Goal: Check status: Check status

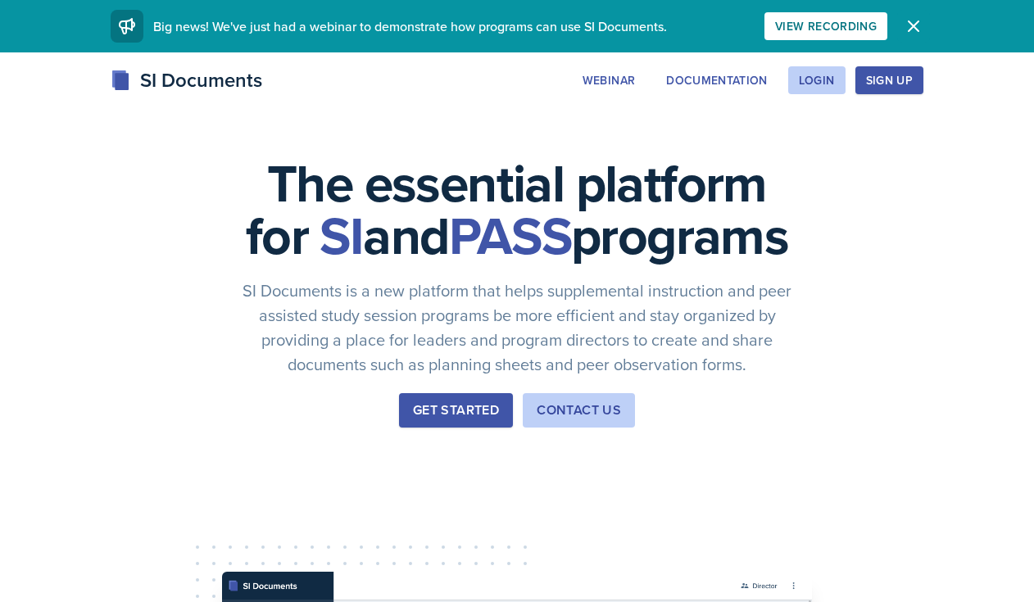
click at [908, 25] on icon "button" at bounding box center [914, 26] width 20 height 20
click at [818, 74] on div "Login" at bounding box center [817, 80] width 36 height 13
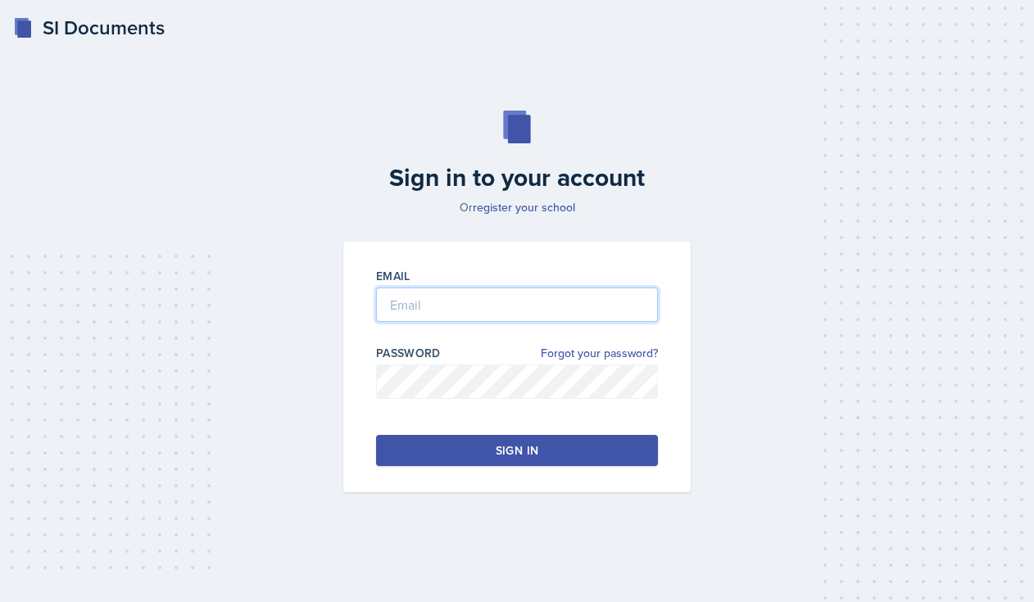
type input "[EMAIL_ADDRESS][DOMAIN_NAME]"
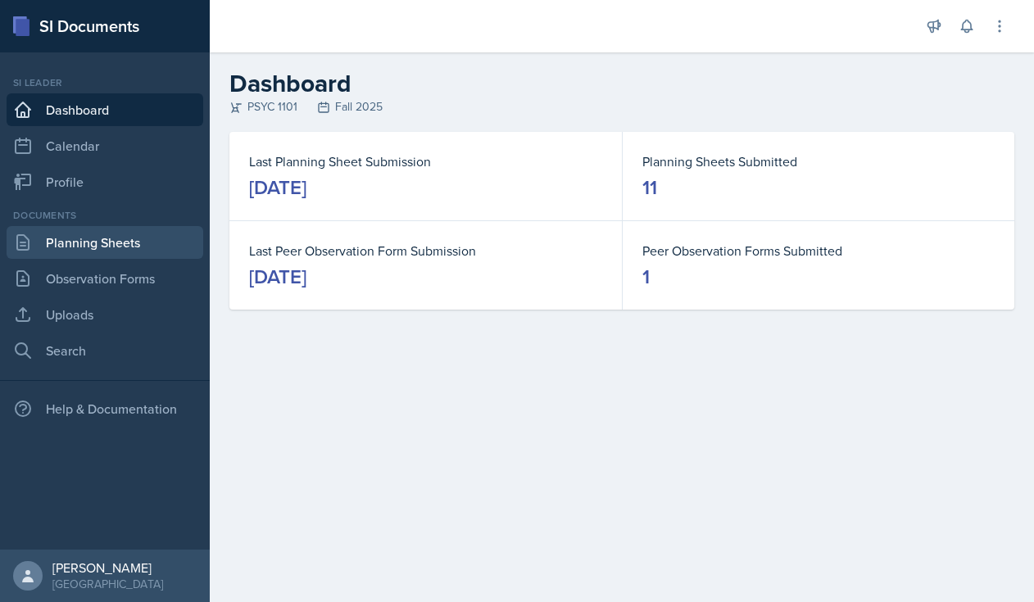
click at [109, 239] on link "Planning Sheets" at bounding box center [105, 242] width 197 height 33
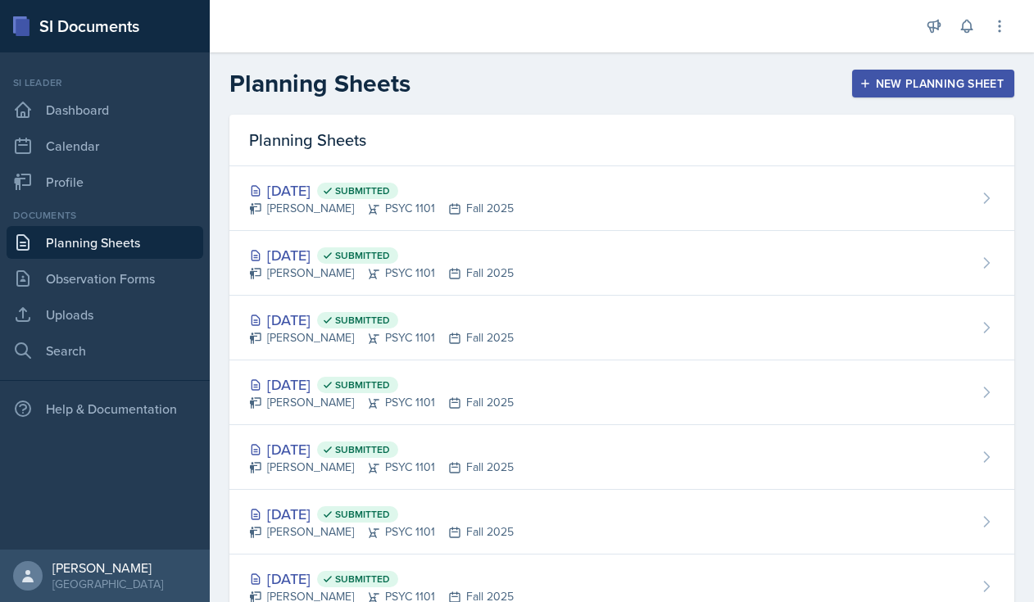
click at [390, 251] on span "Submitted" at bounding box center [362, 255] width 55 height 13
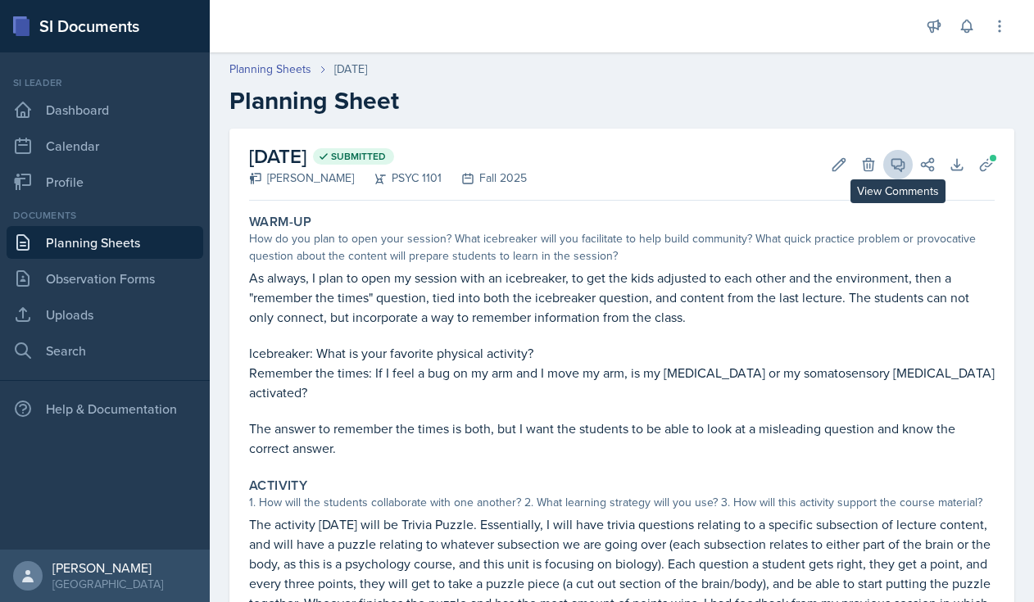
click at [904, 166] on icon at bounding box center [898, 165] width 12 height 12
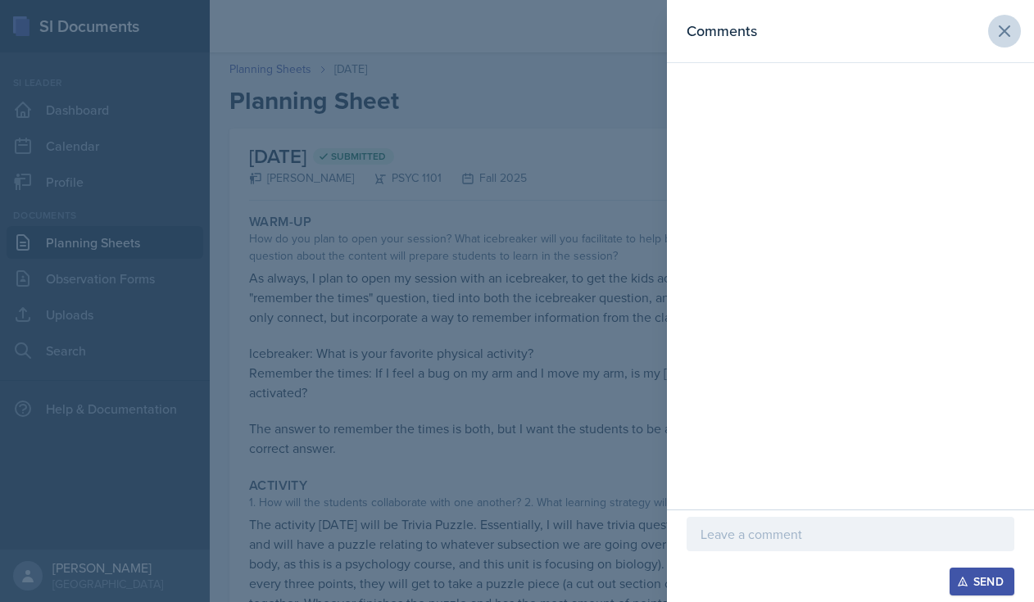
click at [999, 40] on icon at bounding box center [1004, 31] width 20 height 20
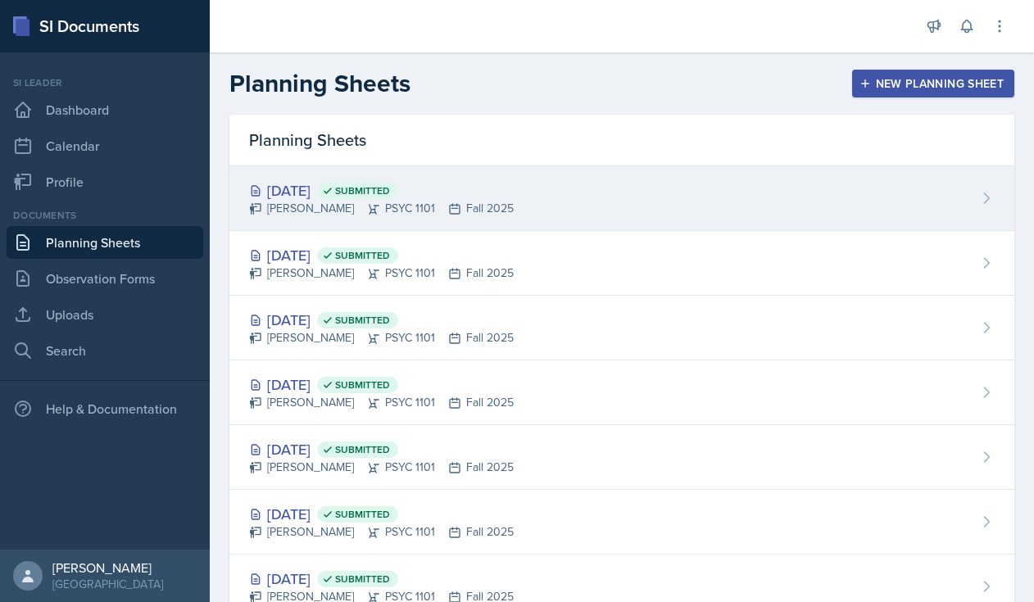
click at [336, 197] on div "[DATE] Submitted" at bounding box center [381, 190] width 265 height 22
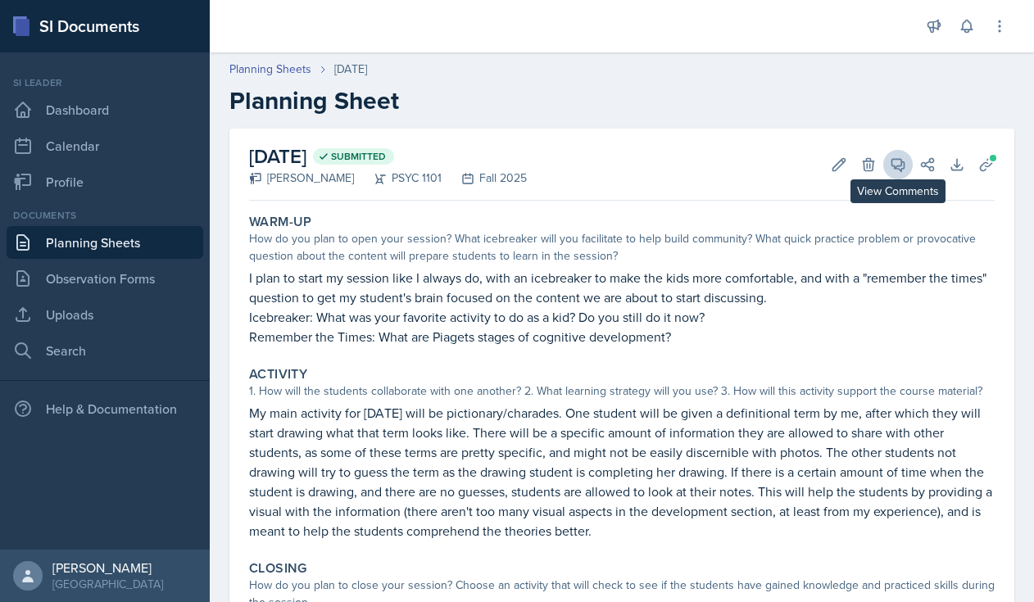
click at [895, 167] on icon at bounding box center [898, 165] width 12 height 12
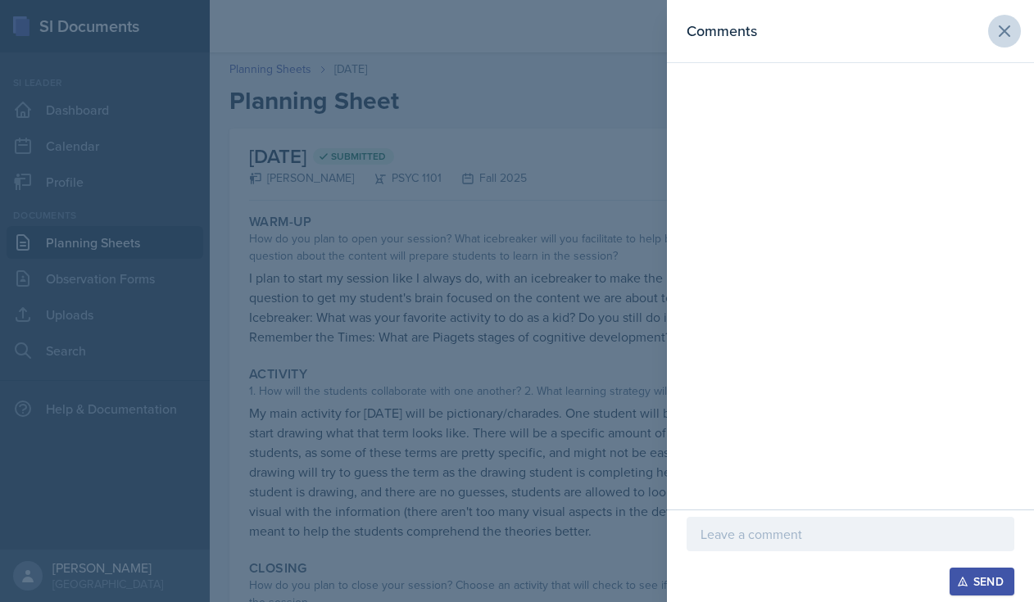
click at [1011, 29] on icon at bounding box center [1004, 31] width 20 height 20
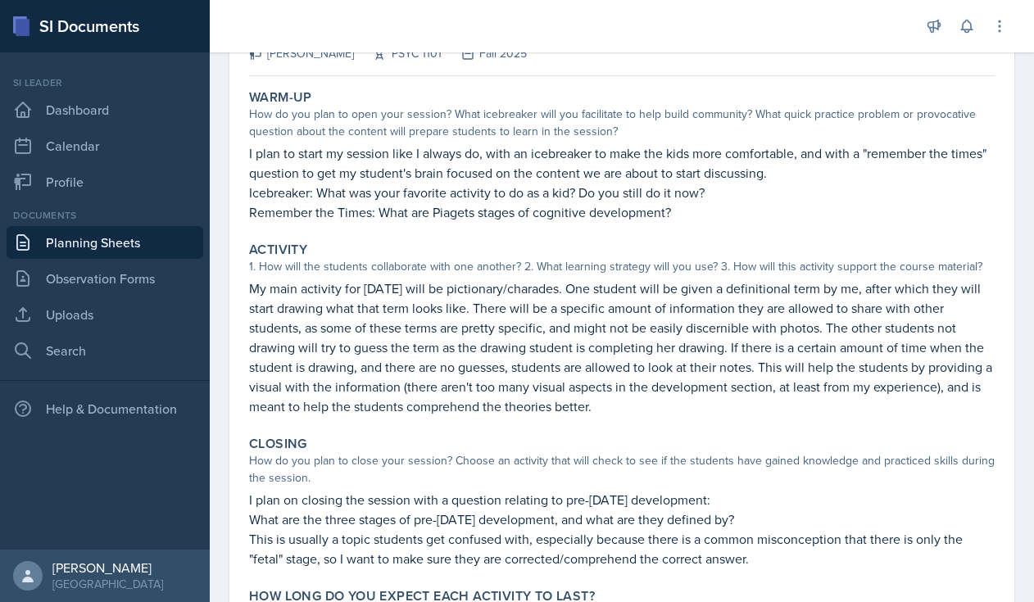
scroll to position [134, 0]
